Goal: Task Accomplishment & Management: Manage account settings

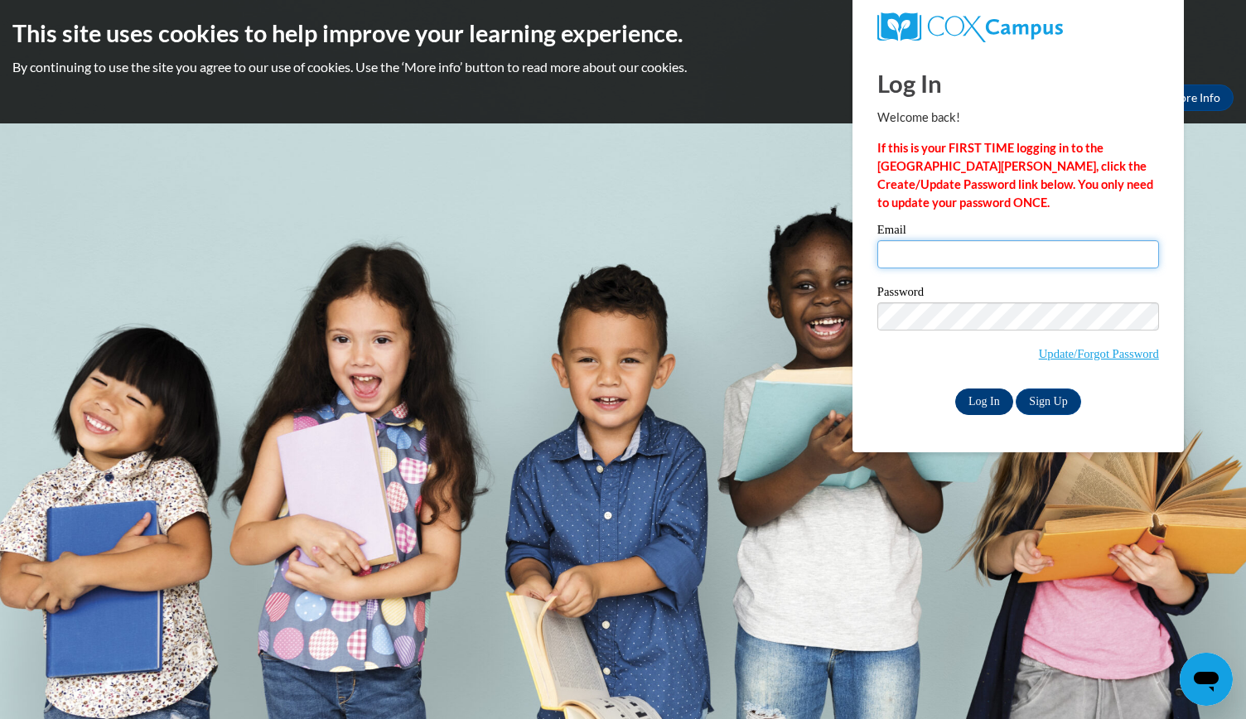
type input "jill.lee@epsteinatlanta.org"
click at [988, 392] on input "Log In" at bounding box center [984, 402] width 58 height 27
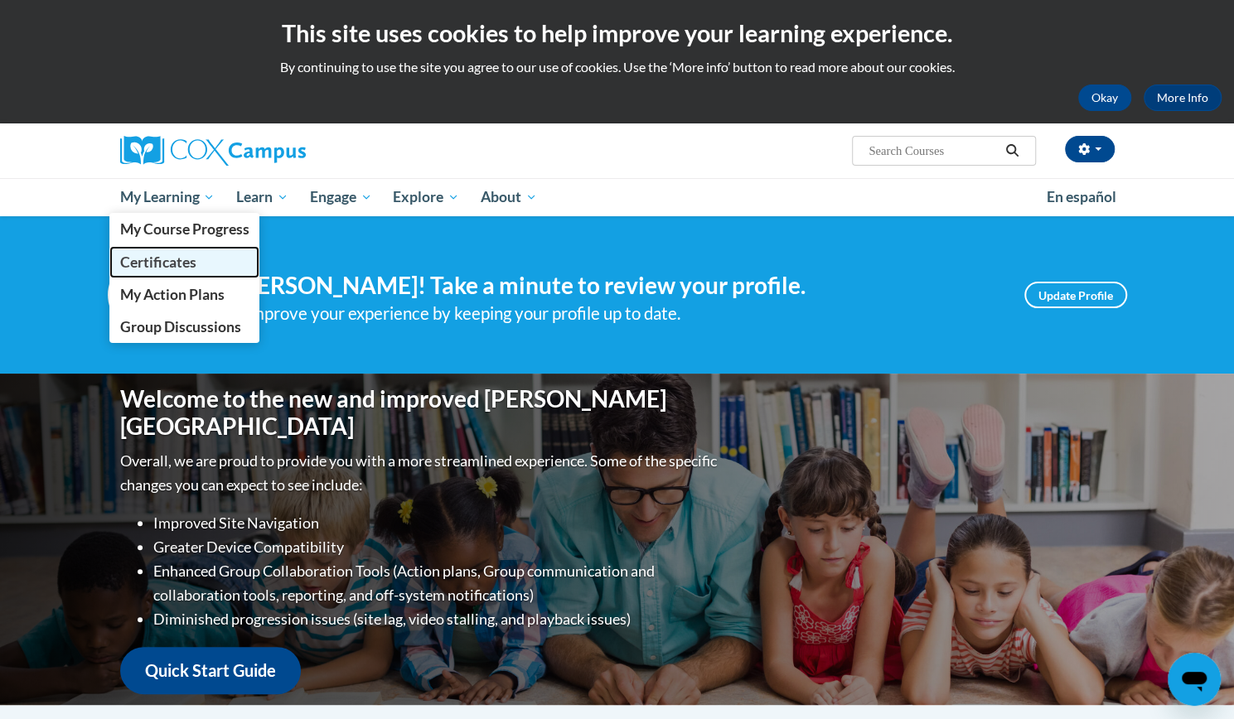
click at [179, 256] on span "Certificates" at bounding box center [157, 262] width 76 height 17
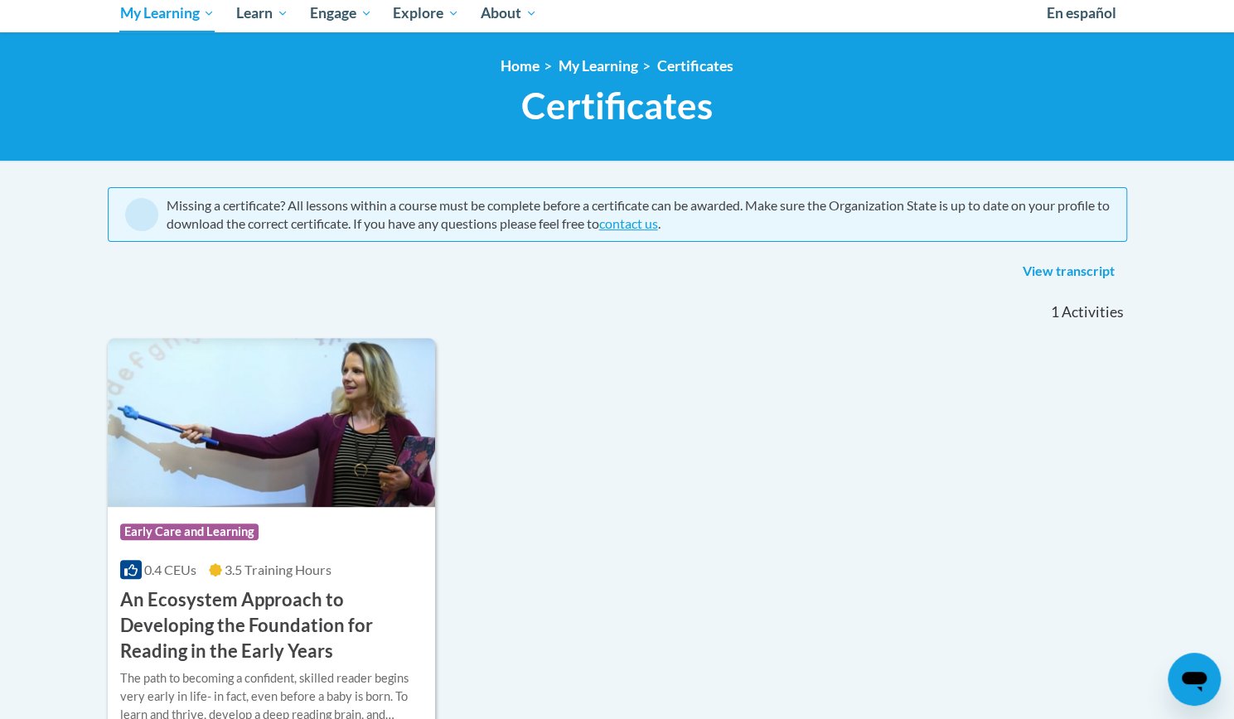
scroll to position [185, 0]
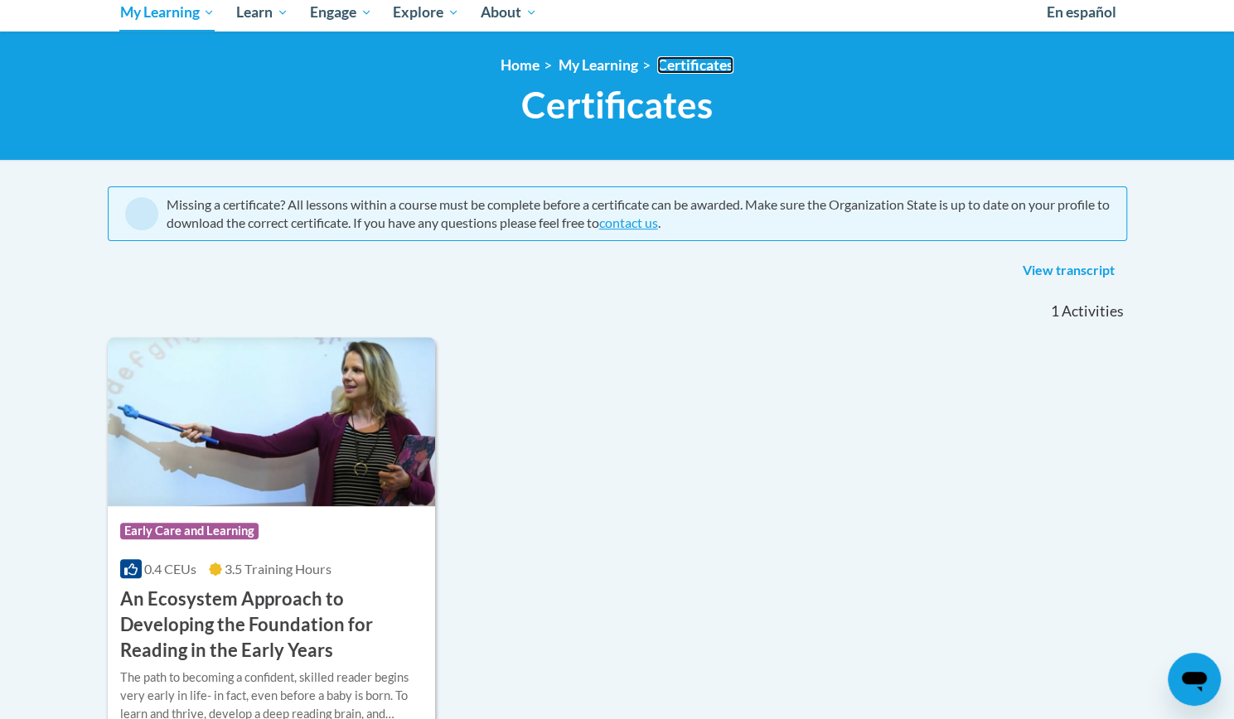
click at [690, 60] on link "Certificates" at bounding box center [695, 64] width 76 height 17
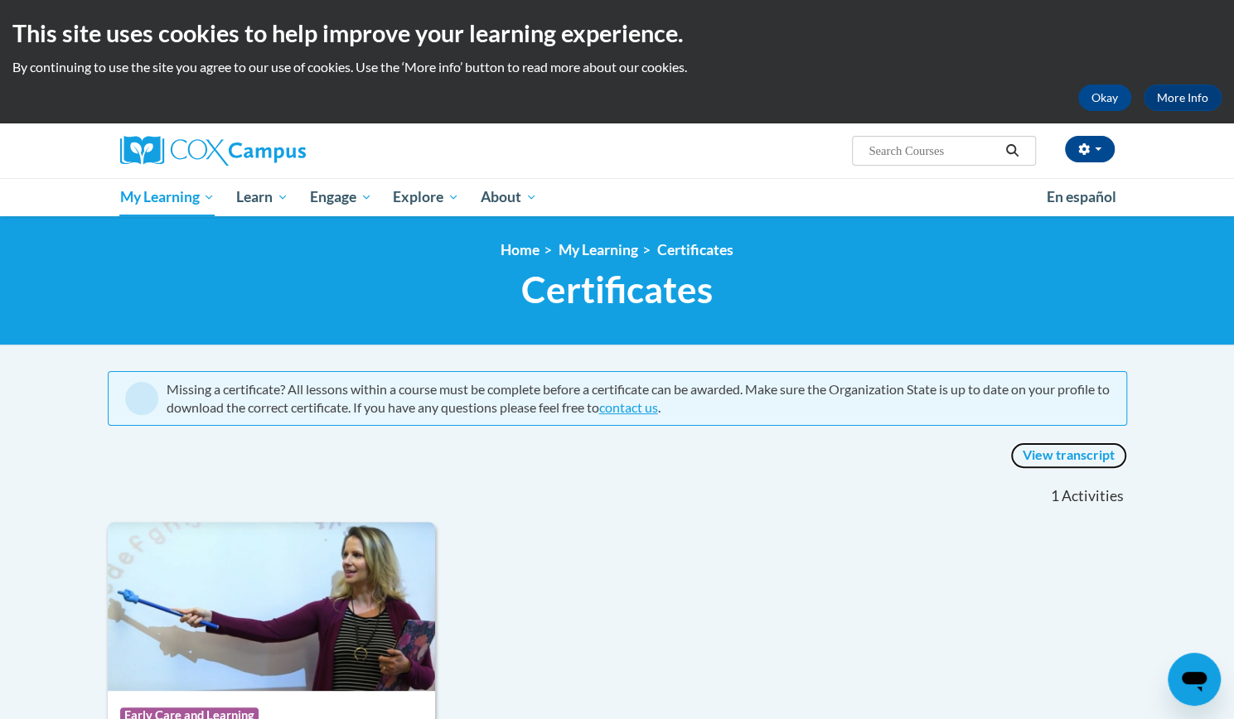
click at [1036, 448] on link "View transcript" at bounding box center [1068, 455] width 117 height 27
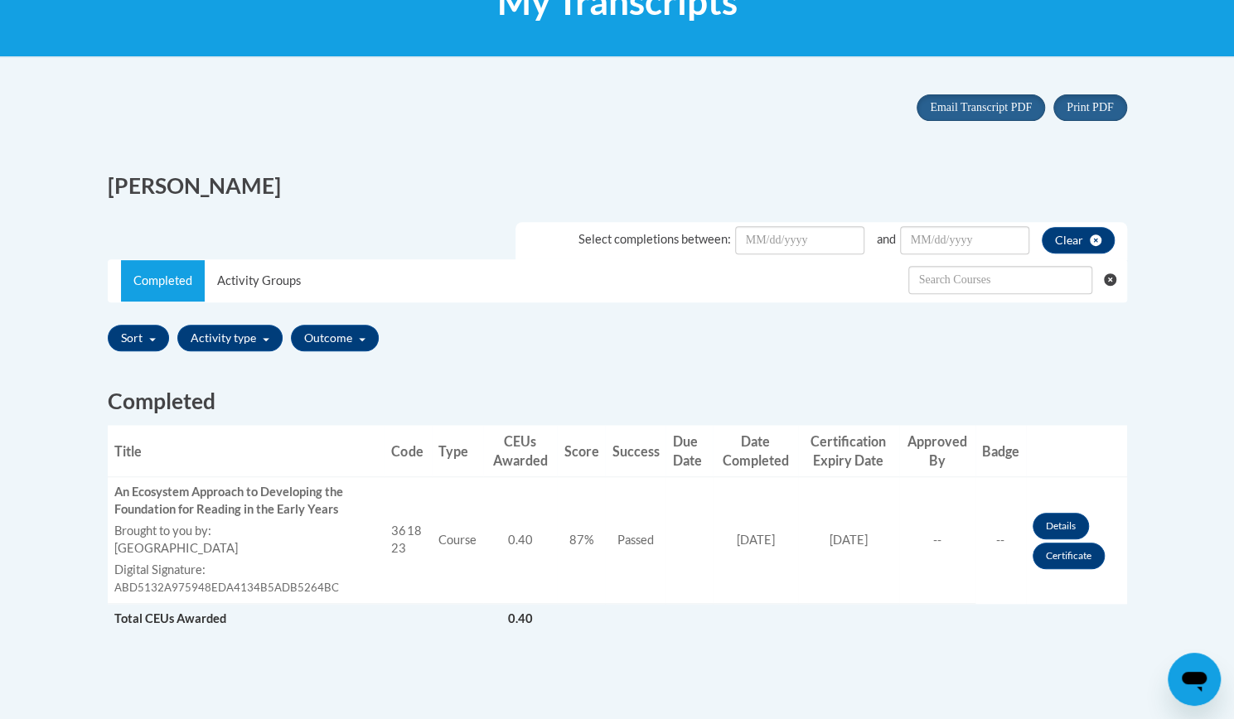
scroll to position [288, 0]
click at [1084, 104] on span "Portrait" at bounding box center [1076, 110] width 36 height 13
